Goal: Contribute content: Contribute content

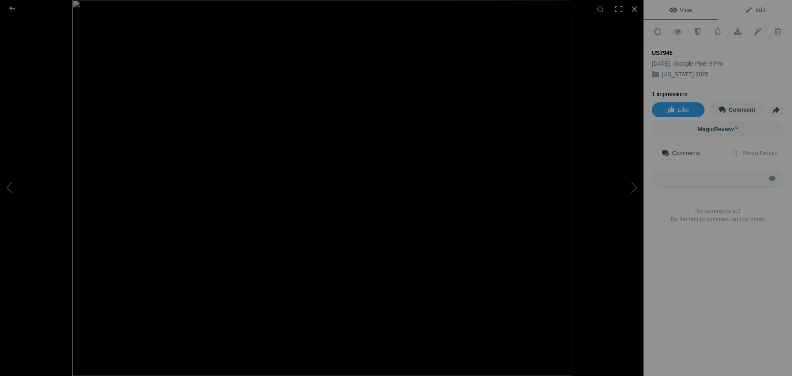
click at [754, 11] on span "Edit" at bounding box center [755, 10] width 21 height 7
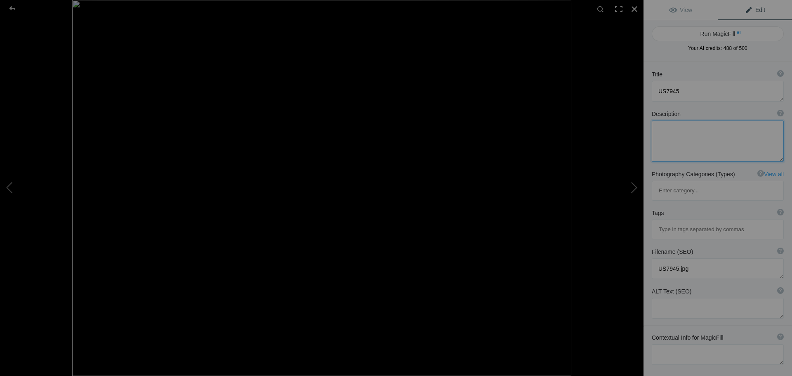
click at [685, 131] on textarea at bounding box center [718, 141] width 132 height 41
paste textarea "tunning Mountain Landscape Along the [US_STATE] MTR Range (US7945) Experience t…"
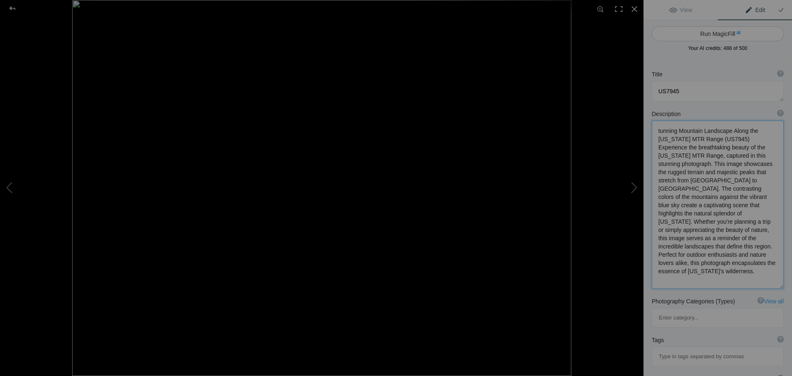
type textarea "tunning Mountain Landscape Along the [US_STATE] MTR Range (US7945) Experience t…"
click at [721, 33] on button "Run MagicFill AI" at bounding box center [718, 33] width 132 height 15
type textarea "Majestic [US_STATE] MTR Range Landscape"
type textarea "Immerse yourself in the stunning beauty of the [US_STATE] MTR Range with this c…"
type textarea "[US_STATE]-mtr-range-landscape.jpg"
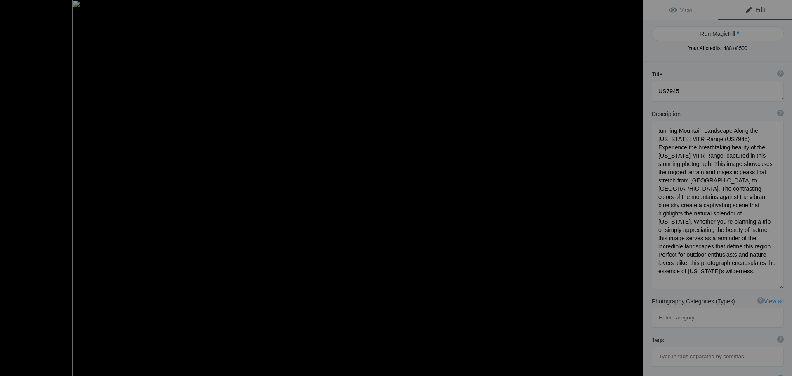
type textarea "A breathtaking view of the [US_STATE] MTR Range, showcasing rugged mountains un…"
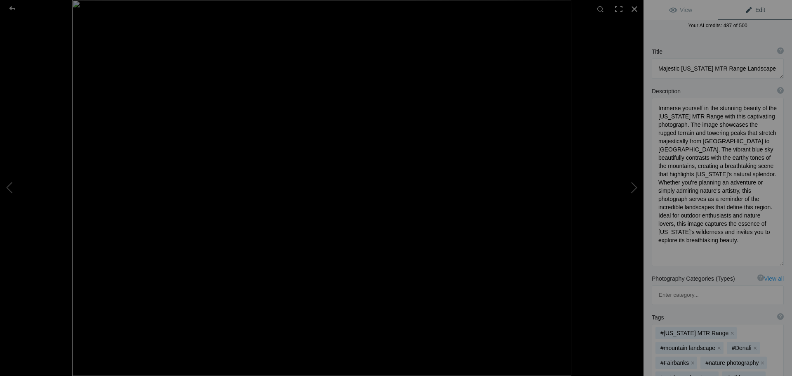
scroll to position [0, 0]
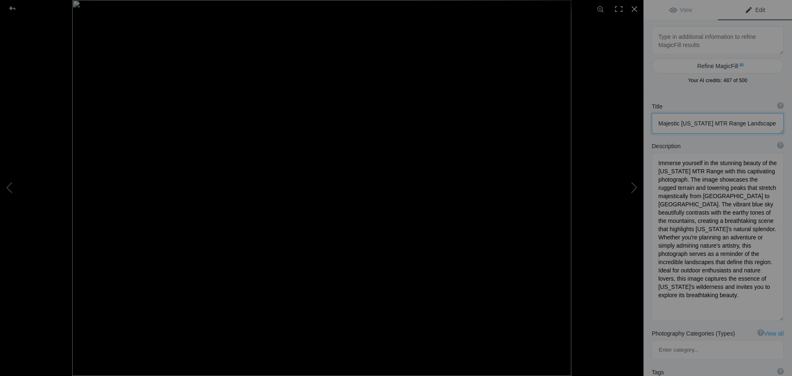
click at [765, 121] on textarea at bounding box center [718, 123] width 132 height 21
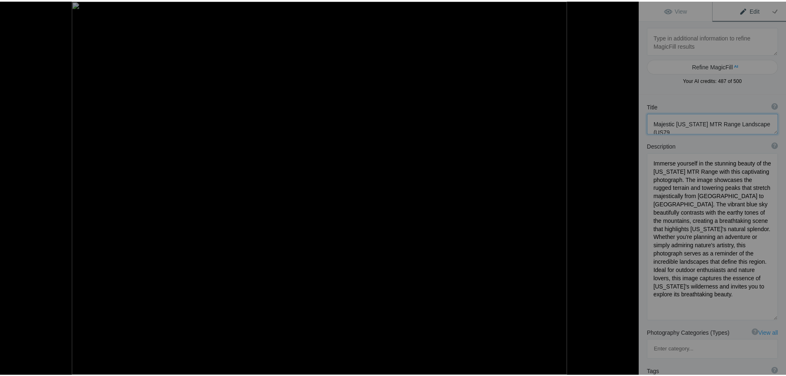
scroll to position [1, 0]
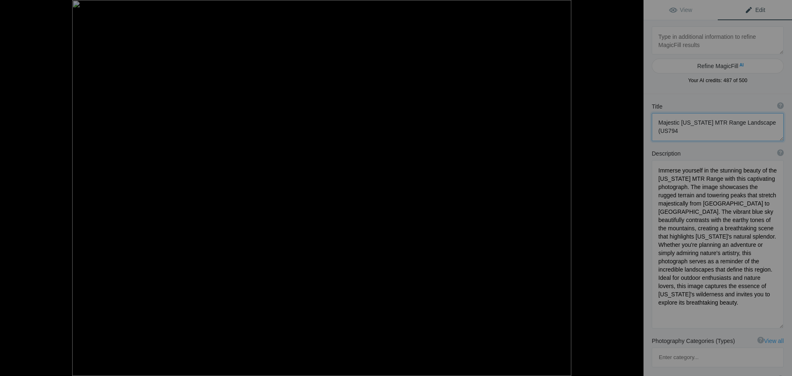
type textarea "Majestic [US_STATE] MTR Range Landscape (US794"
click at [11, 7] on div at bounding box center [13, 8] width 30 height 17
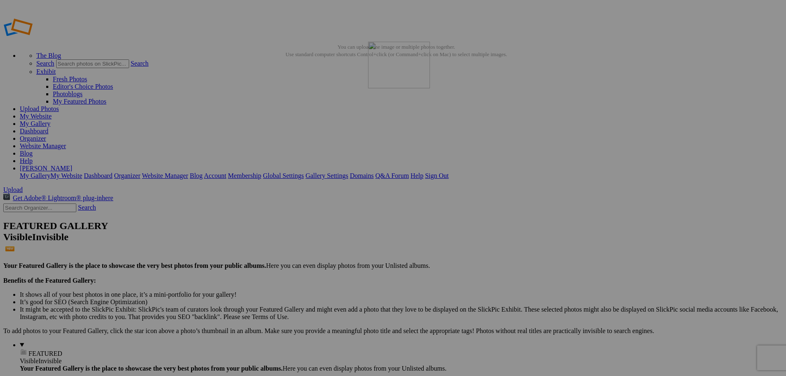
drag, startPoint x: 215, startPoint y: 126, endPoint x: 487, endPoint y: 101, distance: 273.1
drag, startPoint x: 676, startPoint y: 122, endPoint x: 571, endPoint y: 103, distance: 107.3
